Goal: Navigation & Orientation: Find specific page/section

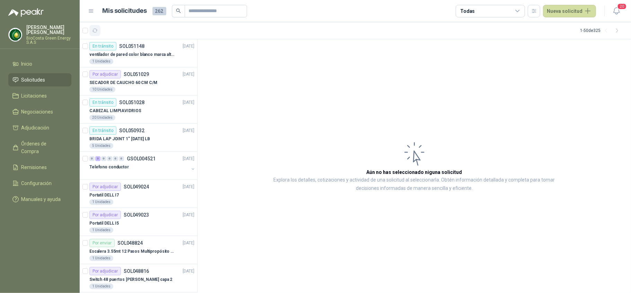
click at [94, 32] on icon "button" at bounding box center [95, 31] width 6 height 6
click at [139, 52] on p "ventilador de pared color blanco marca alteza" at bounding box center [132, 54] width 86 height 7
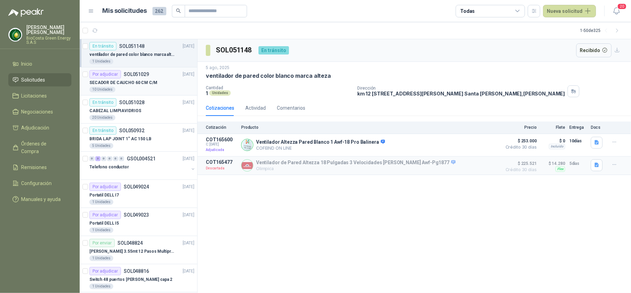
click at [135, 83] on p "SECADOR DE CAUCHO 60 CM C/M" at bounding box center [123, 82] width 68 height 7
